Goal: Task Accomplishment & Management: Check status

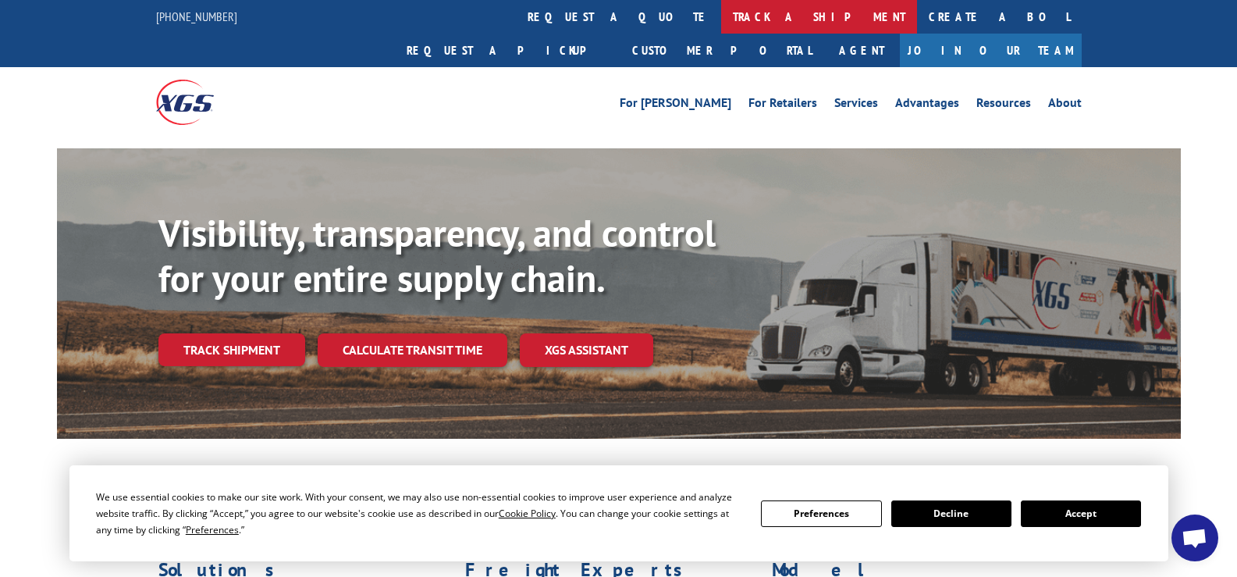
click at [721, 24] on link "track a shipment" at bounding box center [819, 17] width 196 height 34
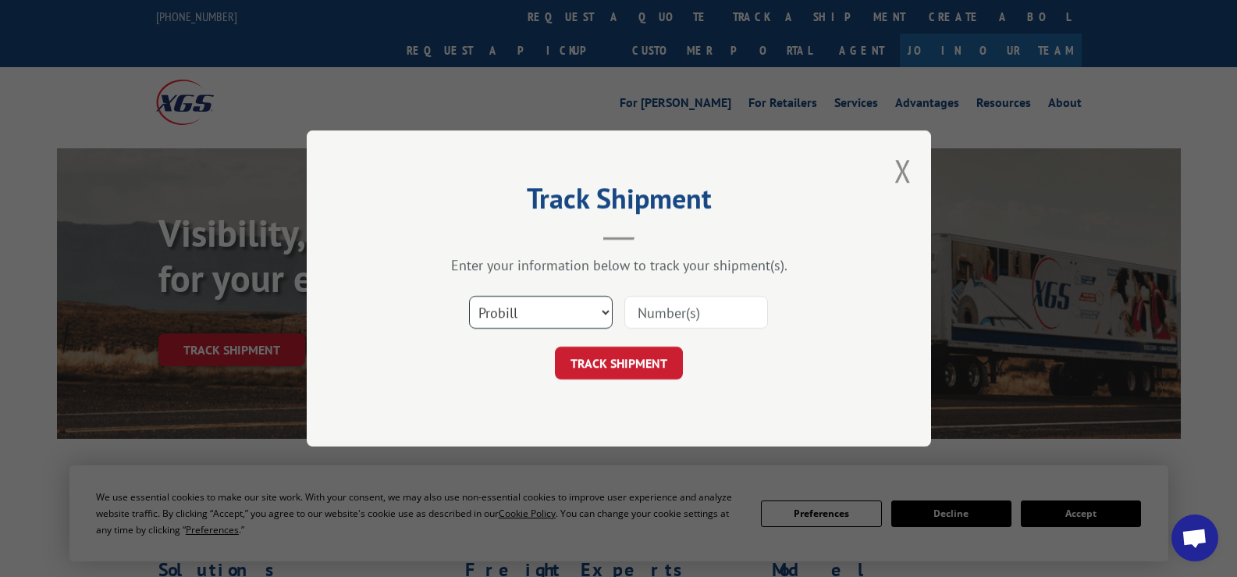
click at [591, 305] on select "Select category... Probill BOL PO" at bounding box center [541, 312] width 144 height 33
select select "bol"
click at [469, 296] on select "Select category... Probill BOL PO" at bounding box center [541, 312] width 144 height 33
click at [703, 320] on input at bounding box center [696, 312] width 144 height 33
type input "372611"
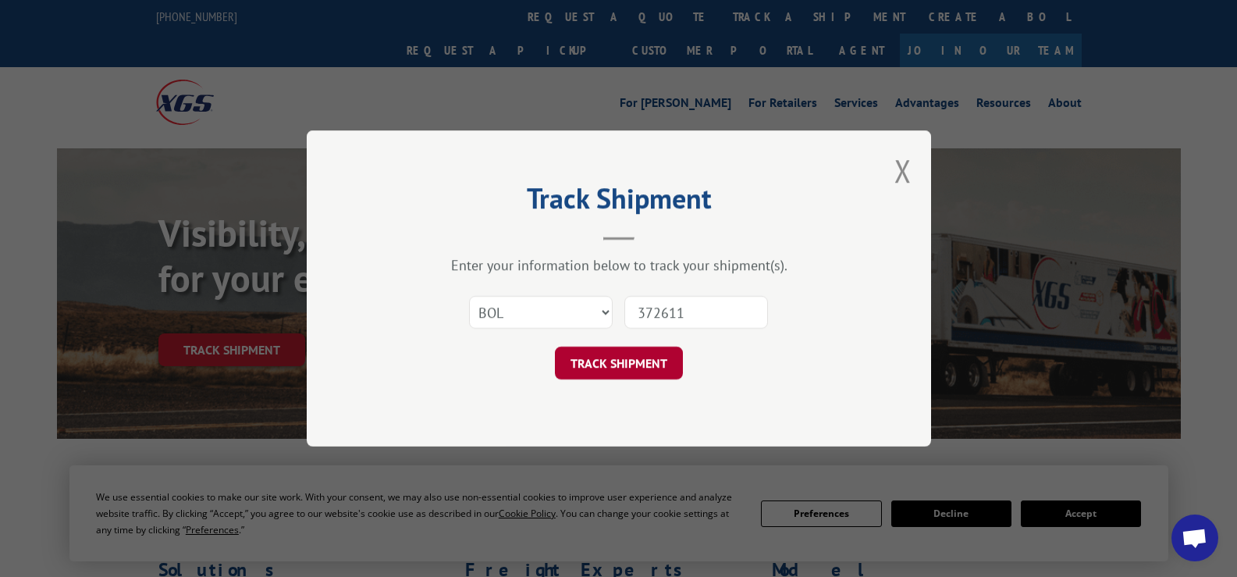
click at [625, 361] on button "TRACK SHIPMENT" at bounding box center [619, 362] width 128 height 33
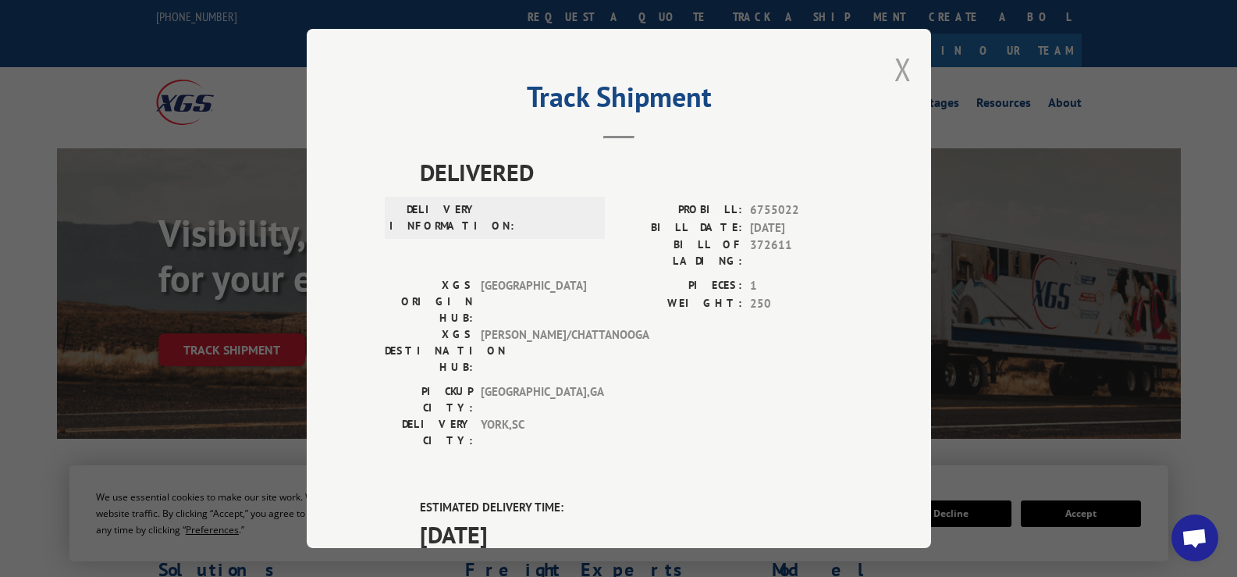
click at [894, 69] on button "Close modal" at bounding box center [902, 68] width 17 height 41
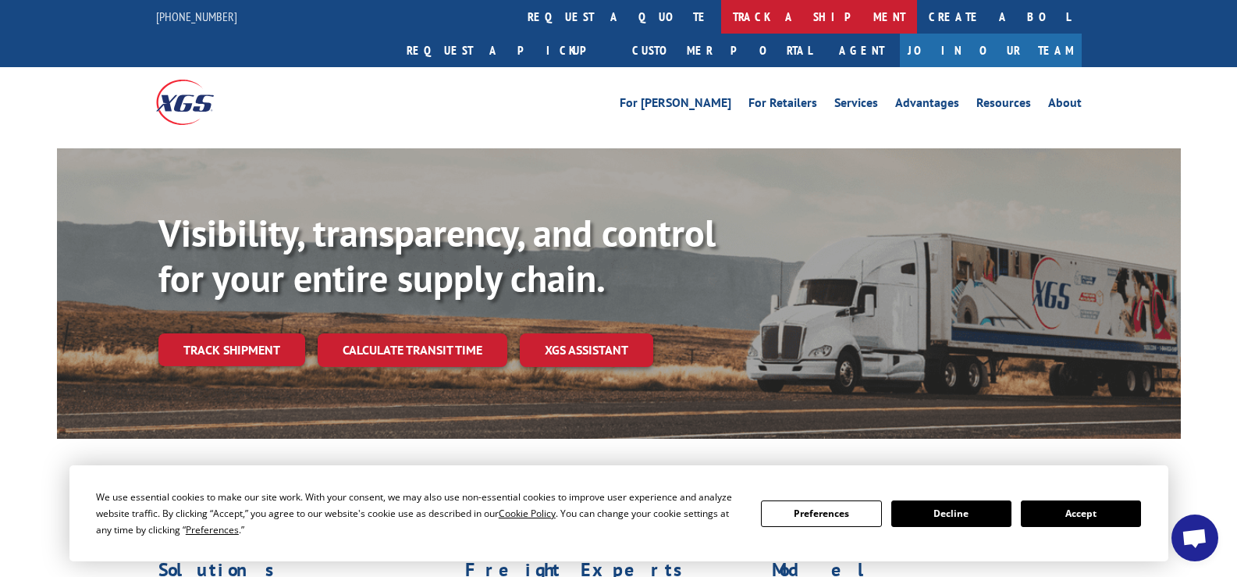
click at [721, 12] on link "track a shipment" at bounding box center [819, 17] width 196 height 34
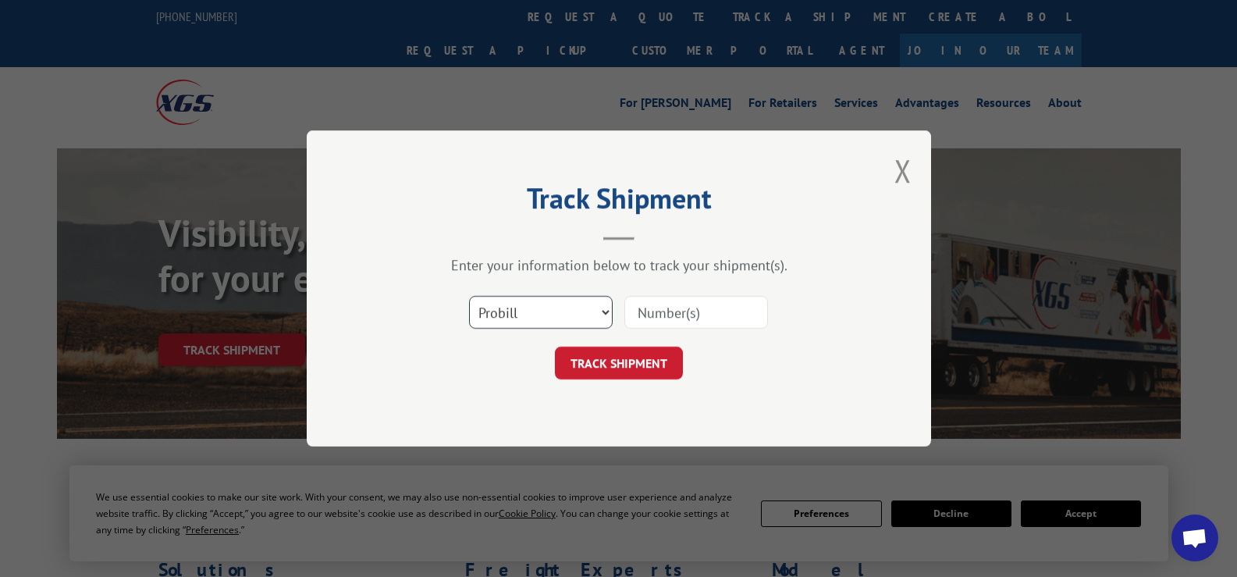
drag, startPoint x: 581, startPoint y: 310, endPoint x: 587, endPoint y: 327, distance: 18.3
click at [581, 310] on select "Select category... Probill BOL PO" at bounding box center [541, 312] width 144 height 33
select select "bol"
click at [469, 296] on select "Select category... Probill BOL PO" at bounding box center [541, 312] width 144 height 33
click at [687, 312] on input at bounding box center [696, 312] width 144 height 33
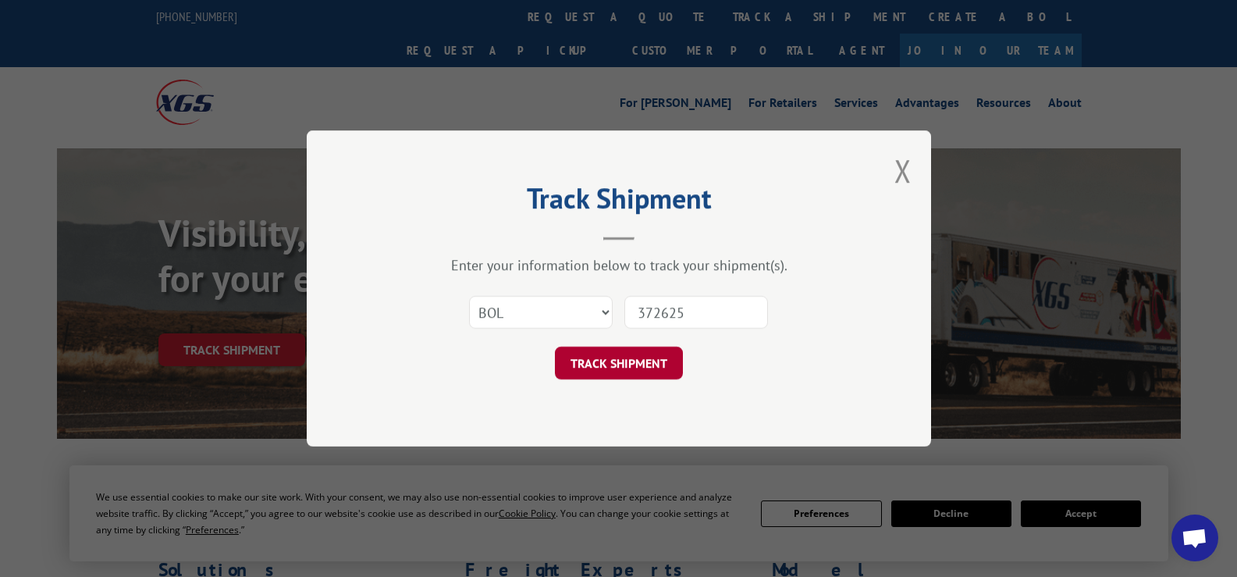
type input "372625"
click at [634, 374] on button "TRACK SHIPMENT" at bounding box center [619, 362] width 128 height 33
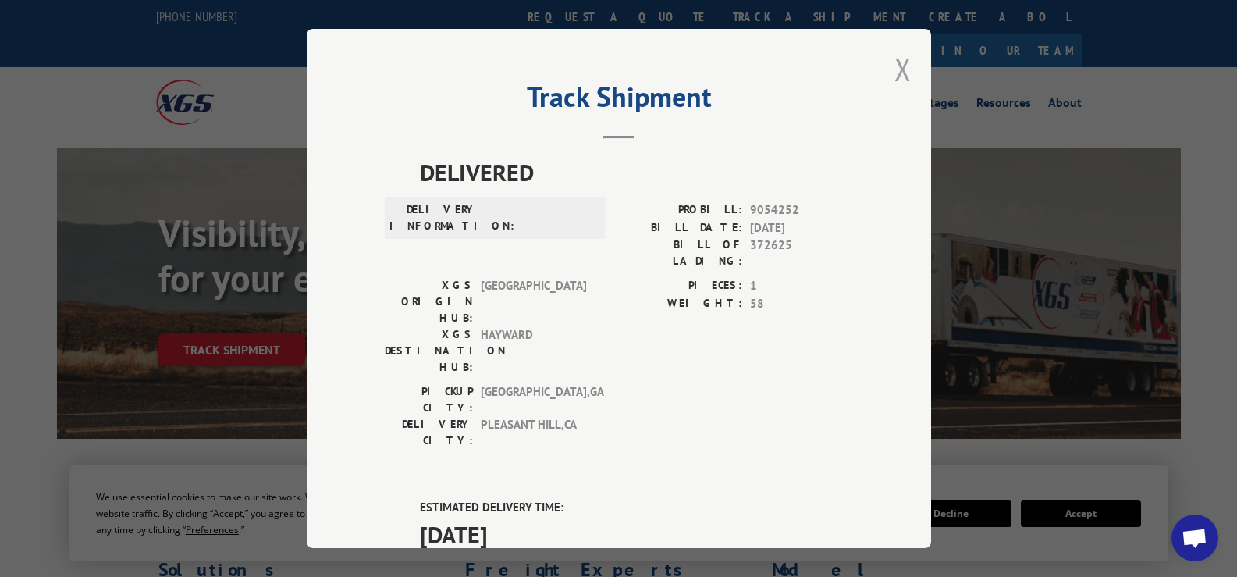
click at [897, 60] on button "Close modal" at bounding box center [902, 68] width 17 height 41
